Goal: Find specific page/section: Find specific page/section

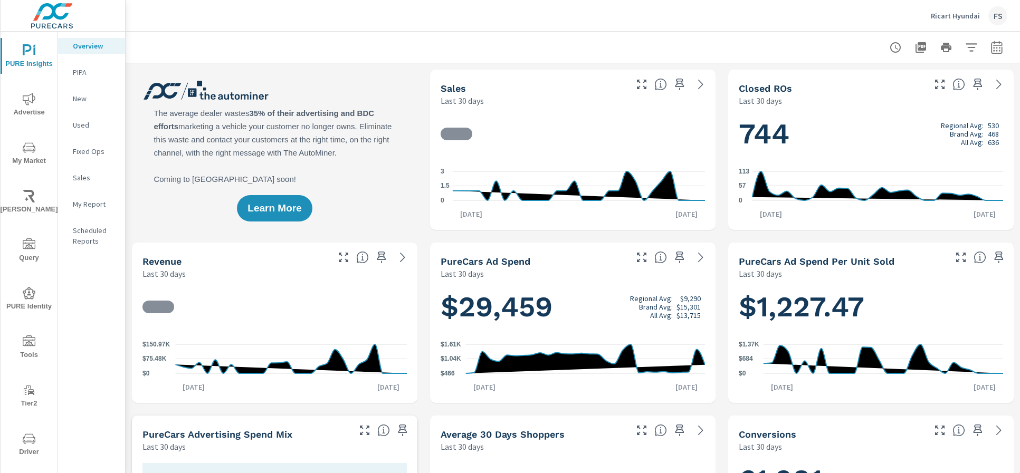
scroll to position [1, 0]
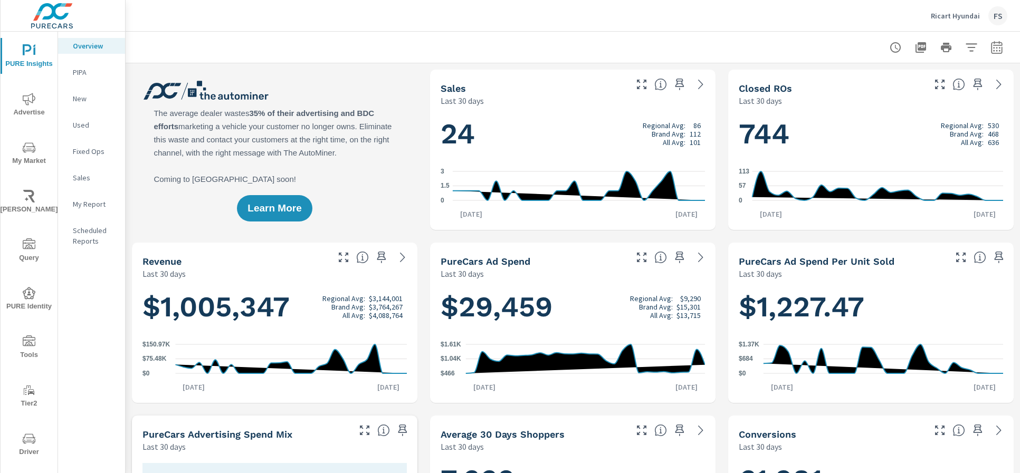
click at [469, 35] on div at bounding box center [572, 47] width 869 height 31
